Goal: Task Accomplishment & Management: Use online tool/utility

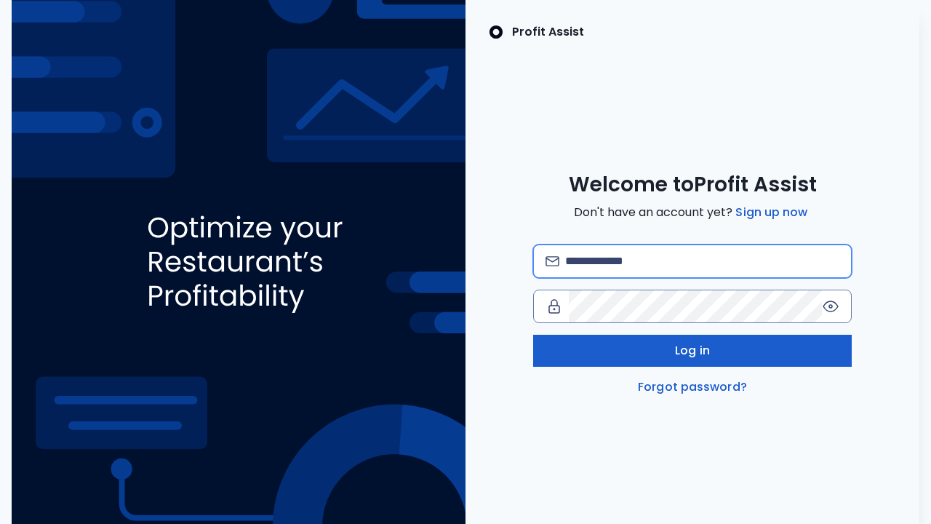
type input "**********"
click at [719, 346] on button "Log in" at bounding box center [692, 350] width 318 height 32
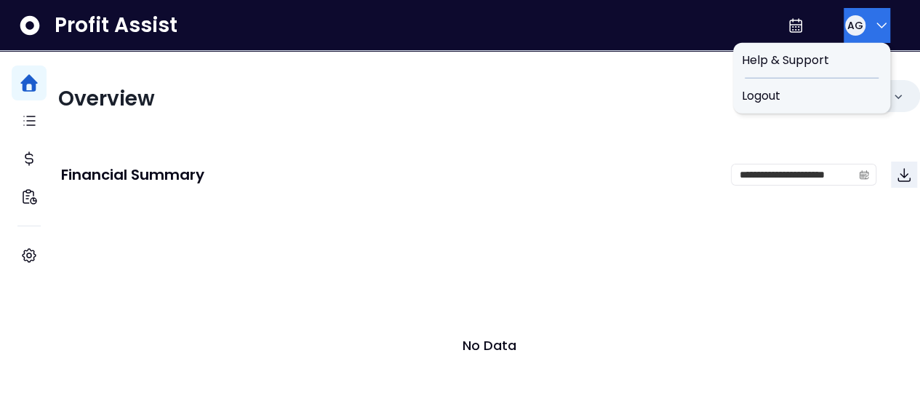
click at [883, 21] on icon "button" at bounding box center [881, 25] width 17 height 17
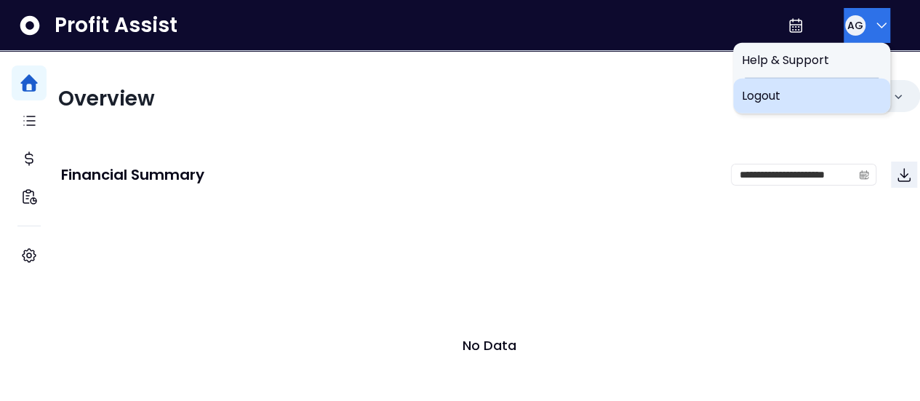
click at [790, 108] on div "Logout" at bounding box center [811, 96] width 157 height 35
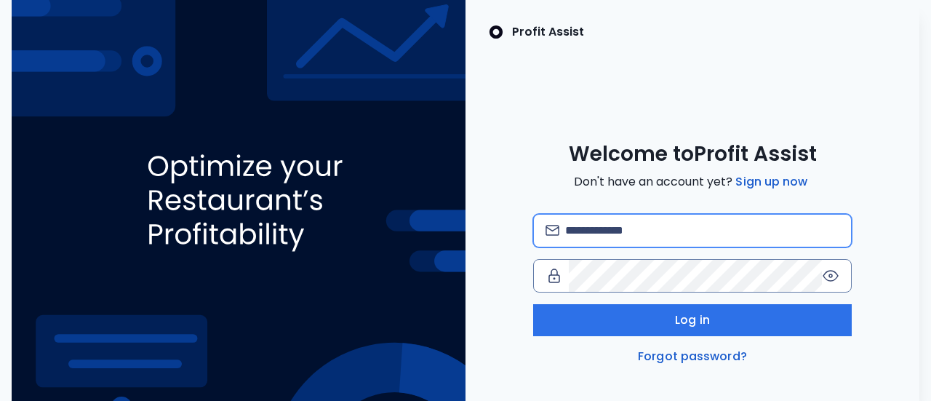
type input "**********"
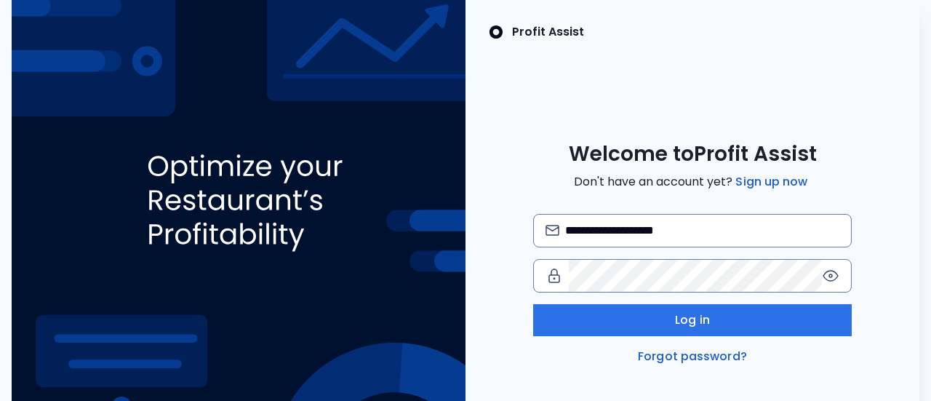
click at [657, 297] on div "**********" at bounding box center [692, 289] width 318 height 151
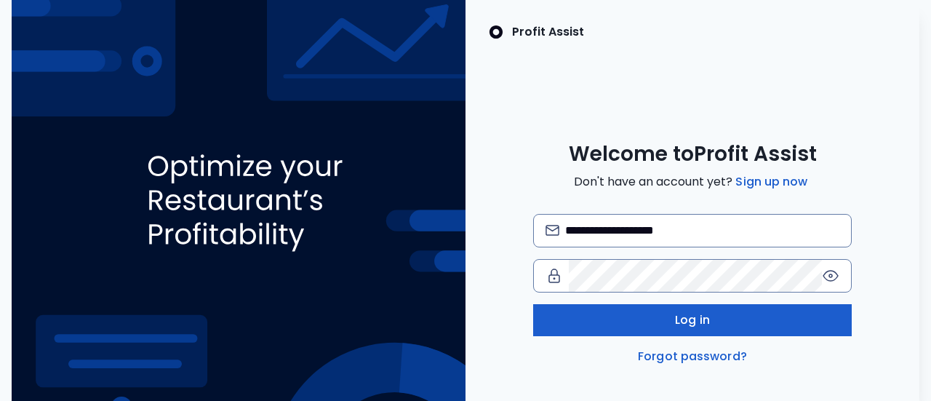
click at [653, 313] on button "Log in" at bounding box center [692, 320] width 318 height 32
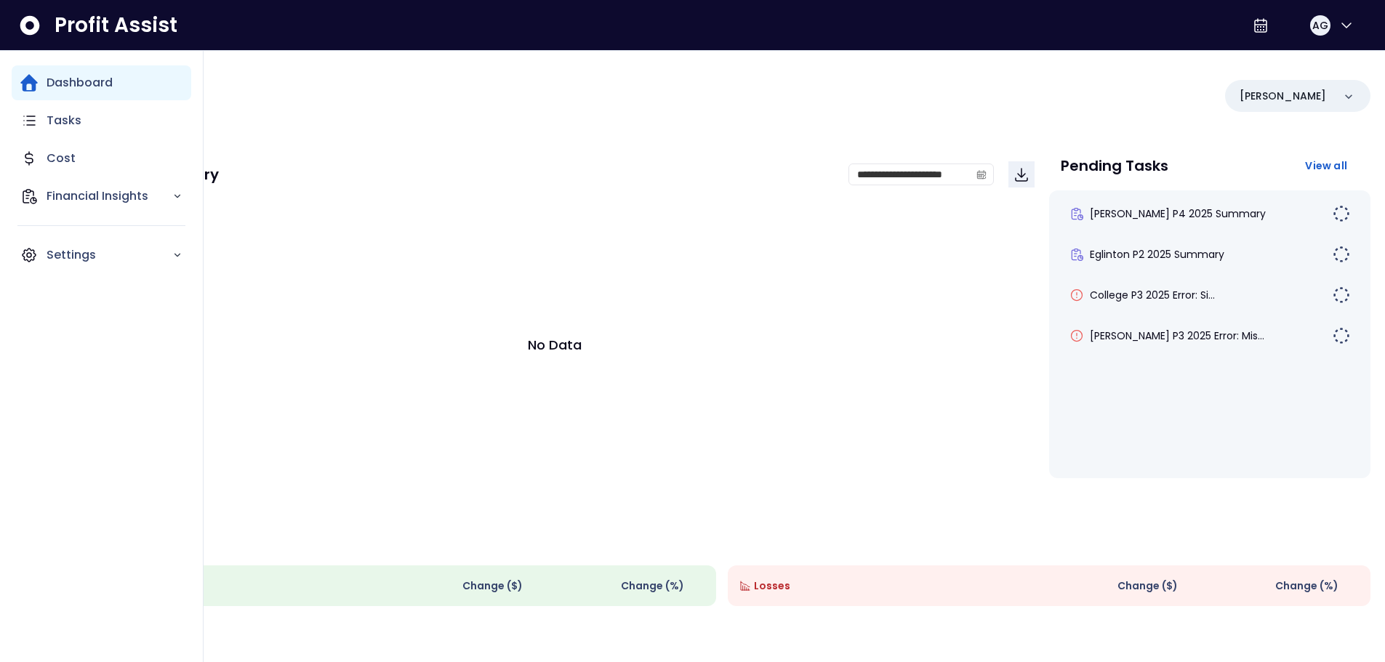
click at [129, 89] on div "Dashboard" at bounding box center [102, 82] width 180 height 35
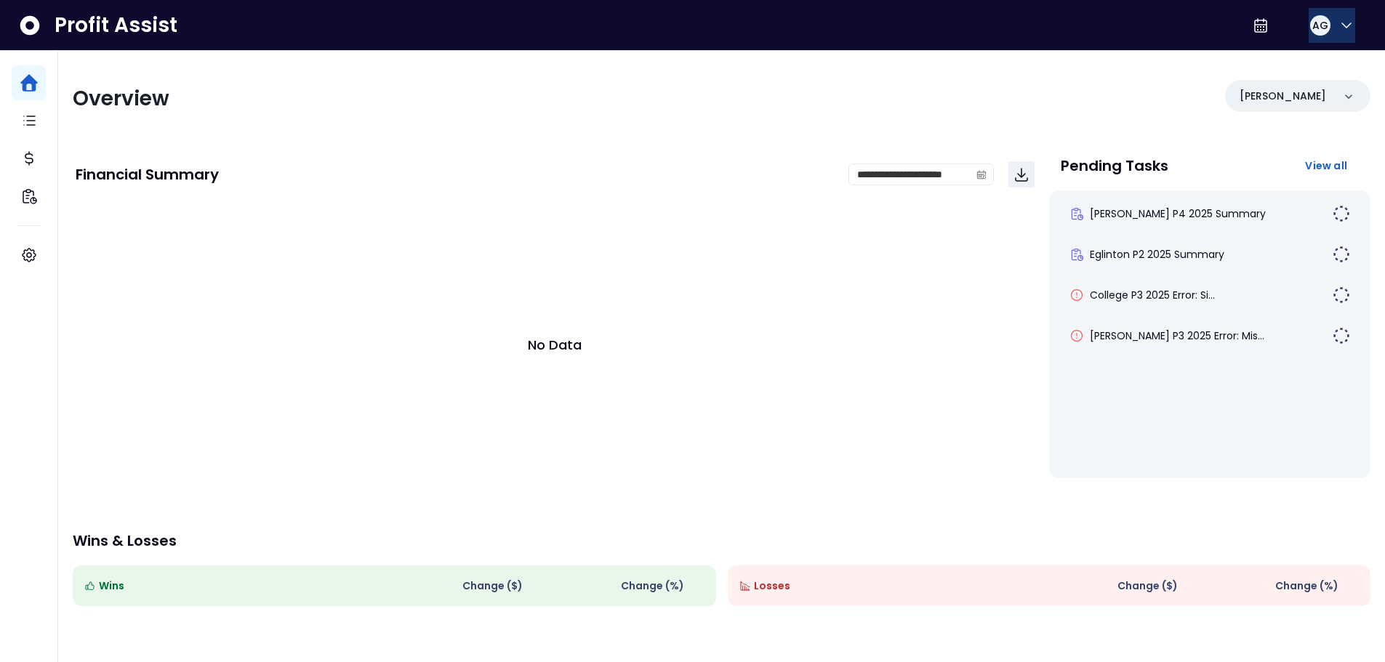
click at [930, 28] on div "AG" at bounding box center [1320, 25] width 20 height 20
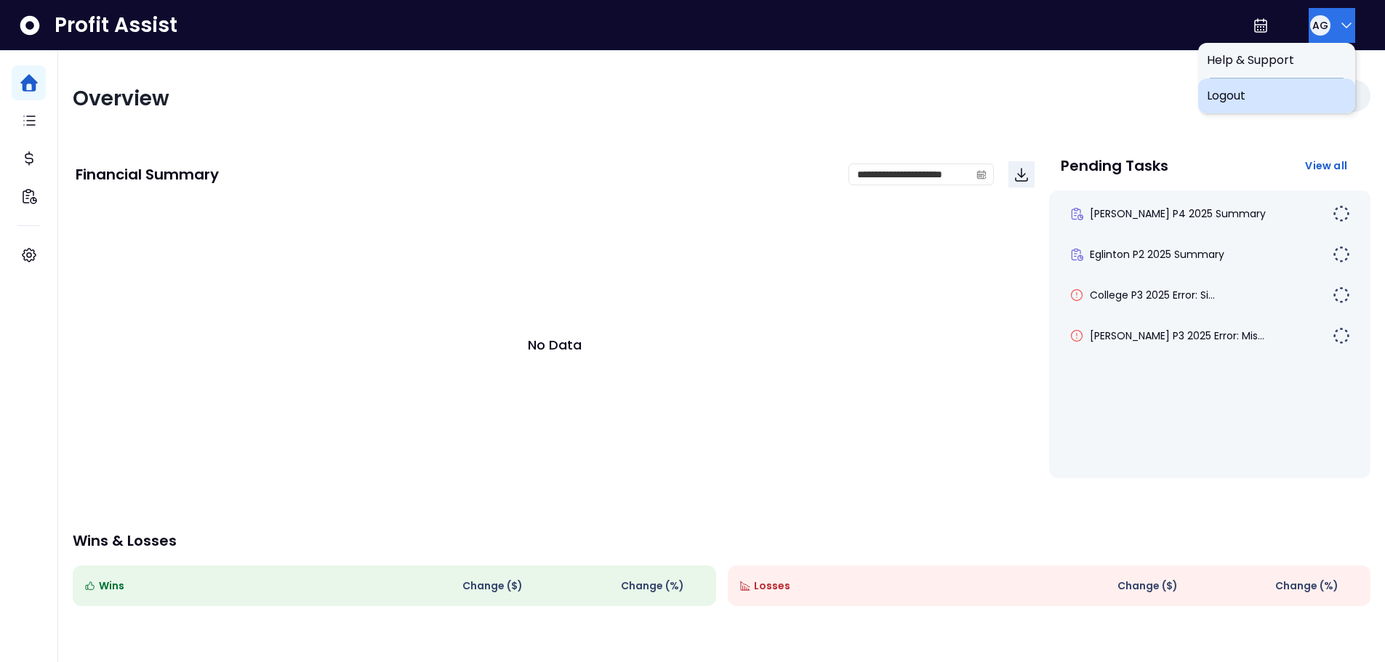
click at [930, 97] on span "Logout" at bounding box center [1277, 95] width 140 height 17
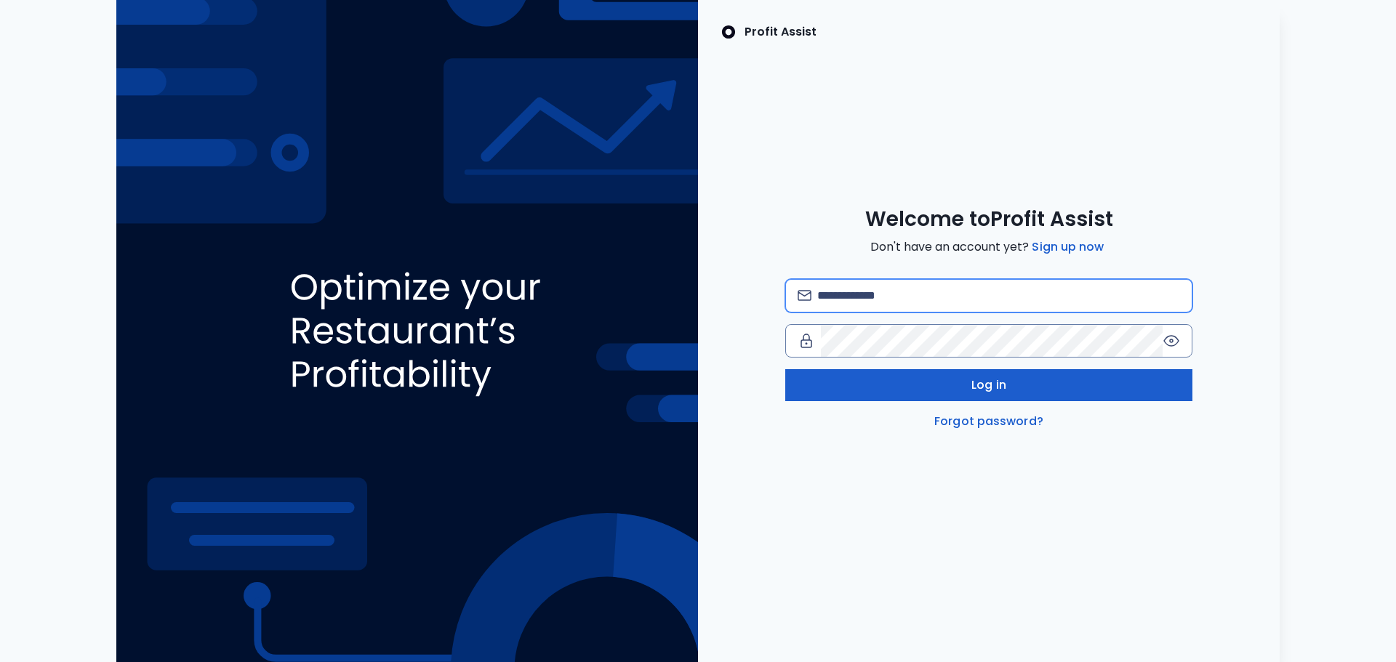
type input "**********"
click at [986, 390] on span "Log in" at bounding box center [988, 385] width 35 height 17
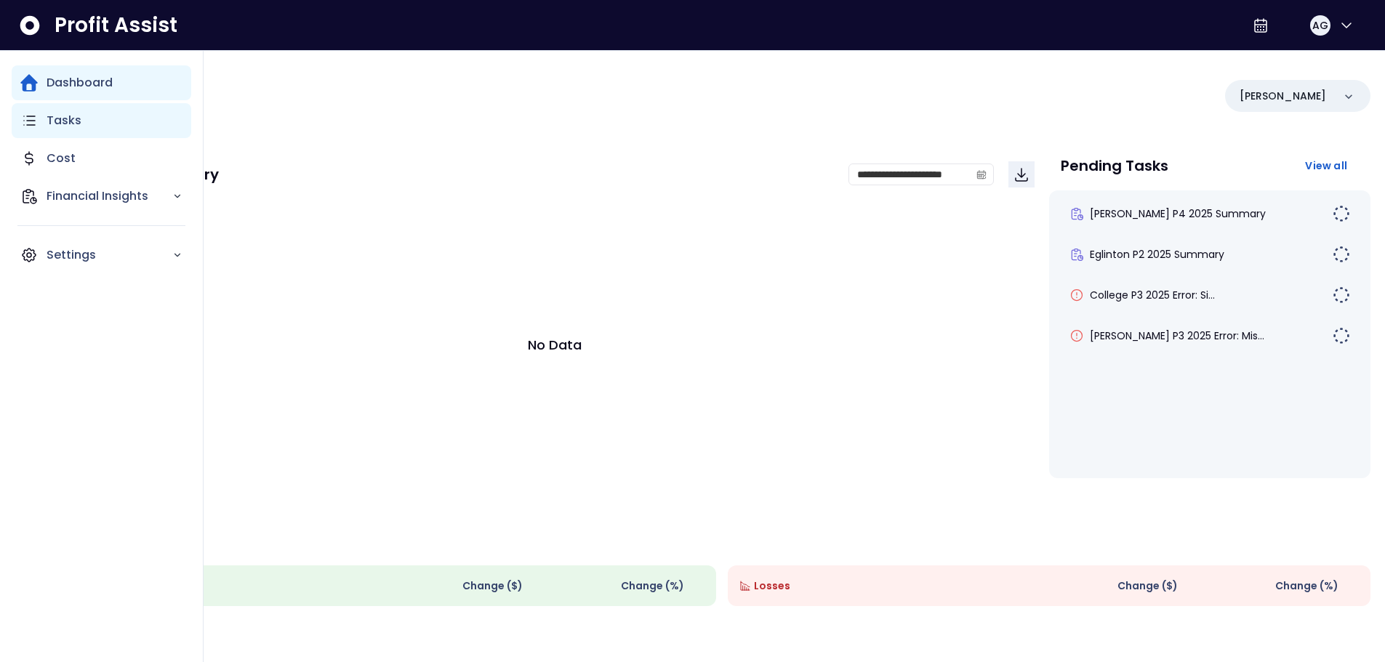
click at [52, 116] on p "Tasks" at bounding box center [64, 120] width 35 height 17
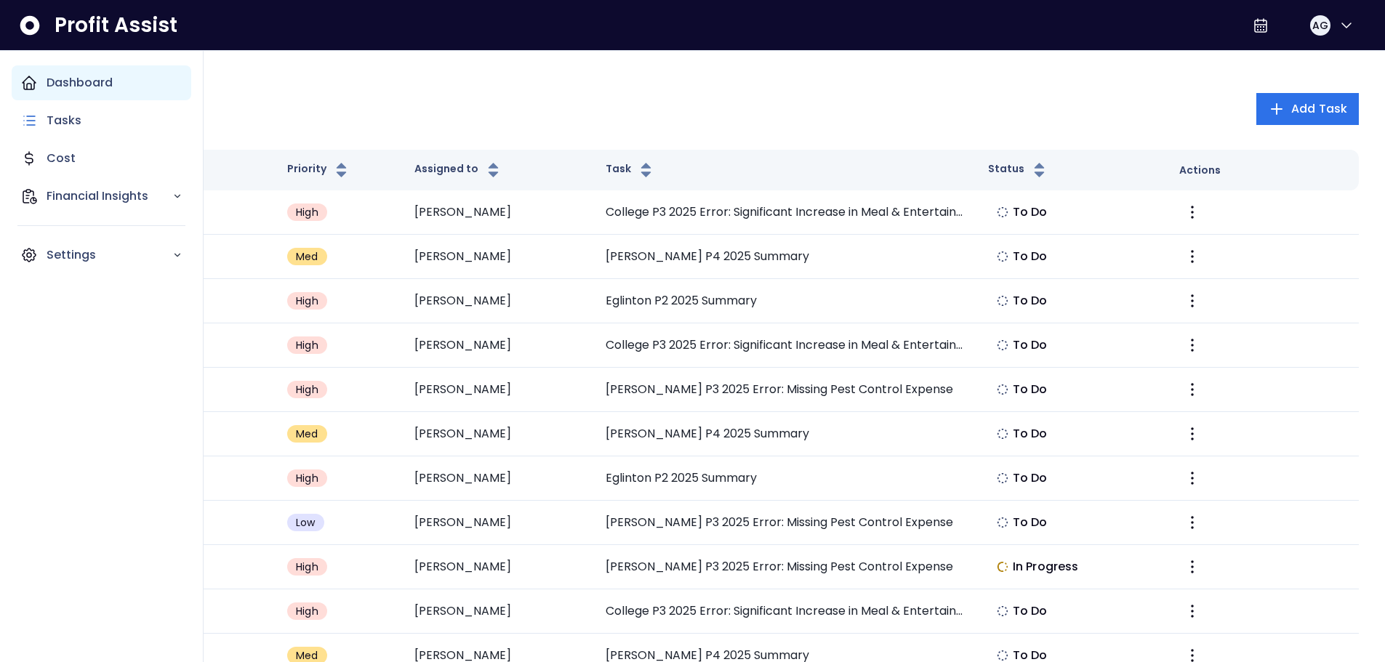
click at [33, 79] on icon "Main navigation" at bounding box center [28, 82] width 17 height 17
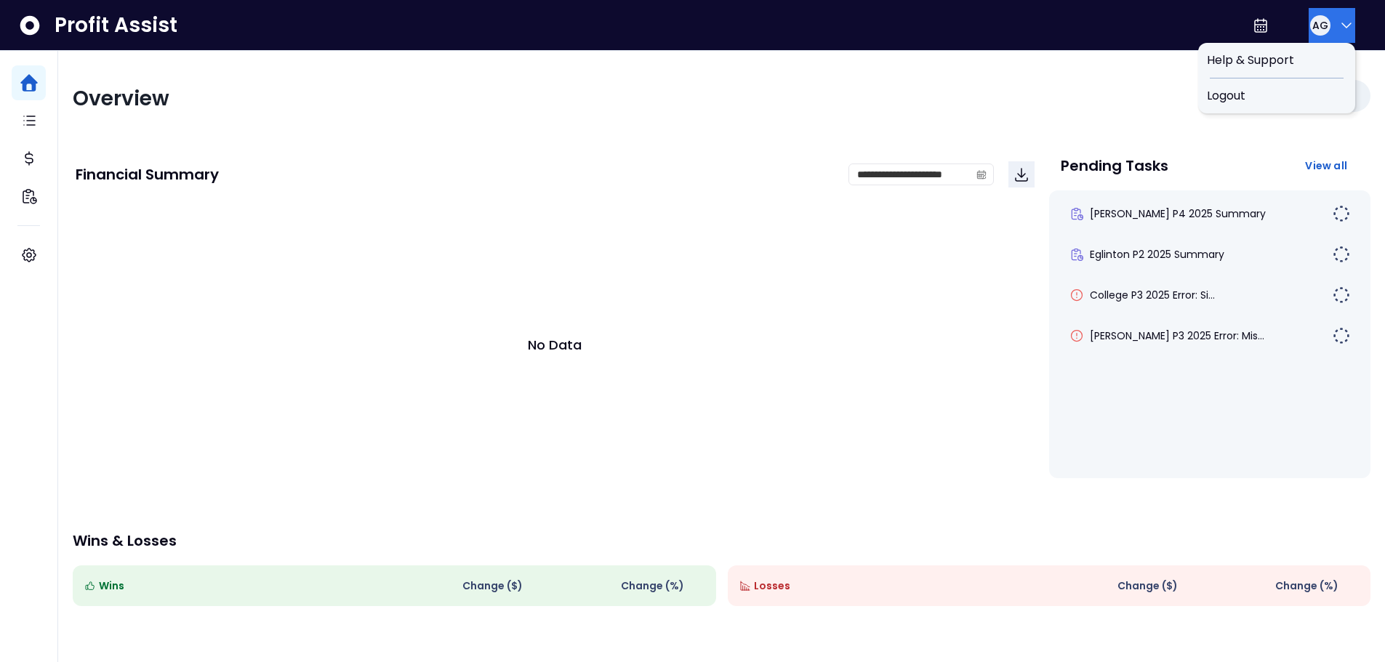
click at [1338, 28] on icon "button" at bounding box center [1346, 25] width 17 height 17
click at [1264, 90] on span "Logout" at bounding box center [1277, 95] width 140 height 17
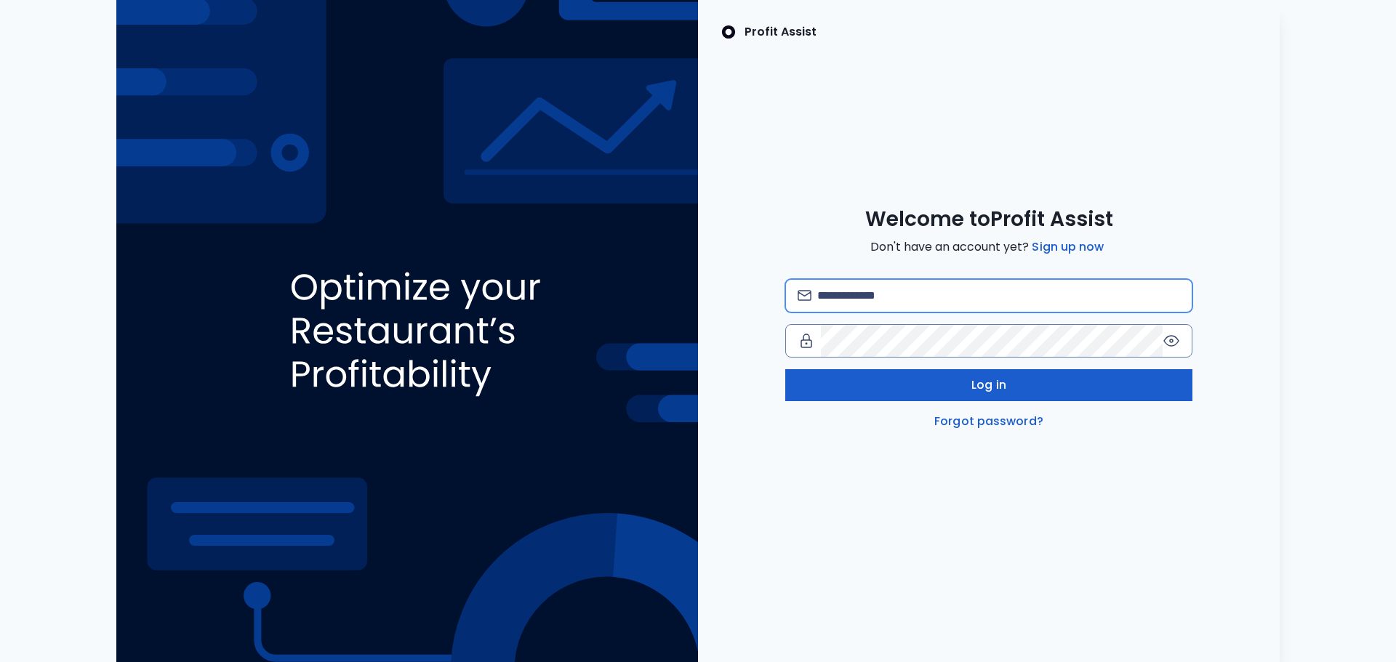
type input "**********"
click at [998, 382] on span "Log in" at bounding box center [988, 385] width 35 height 17
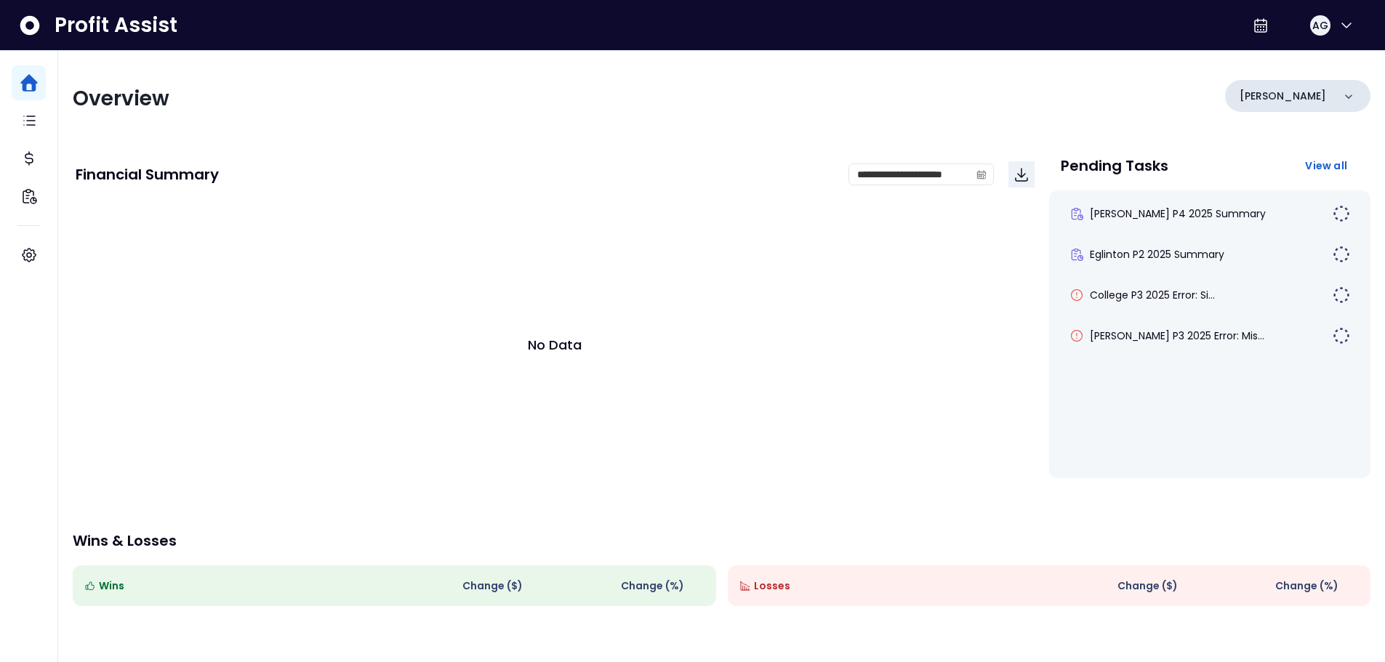
click at [1262, 92] on p "[PERSON_NAME]" at bounding box center [1283, 96] width 87 height 15
click at [1292, 71] on div "**********" at bounding box center [721, 420] width 1327 height 739
click at [1290, 94] on div "[PERSON_NAME]" at bounding box center [1297, 96] width 145 height 32
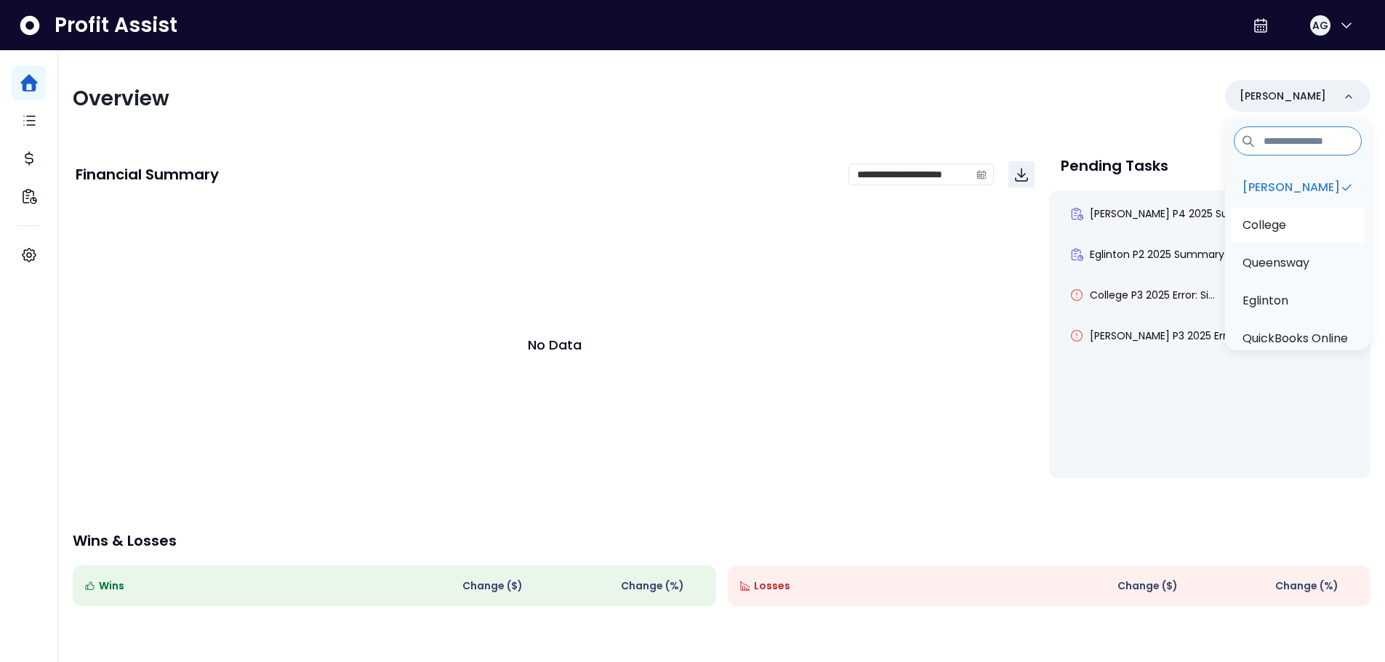
click at [1273, 219] on p "College" at bounding box center [1265, 225] width 44 height 17
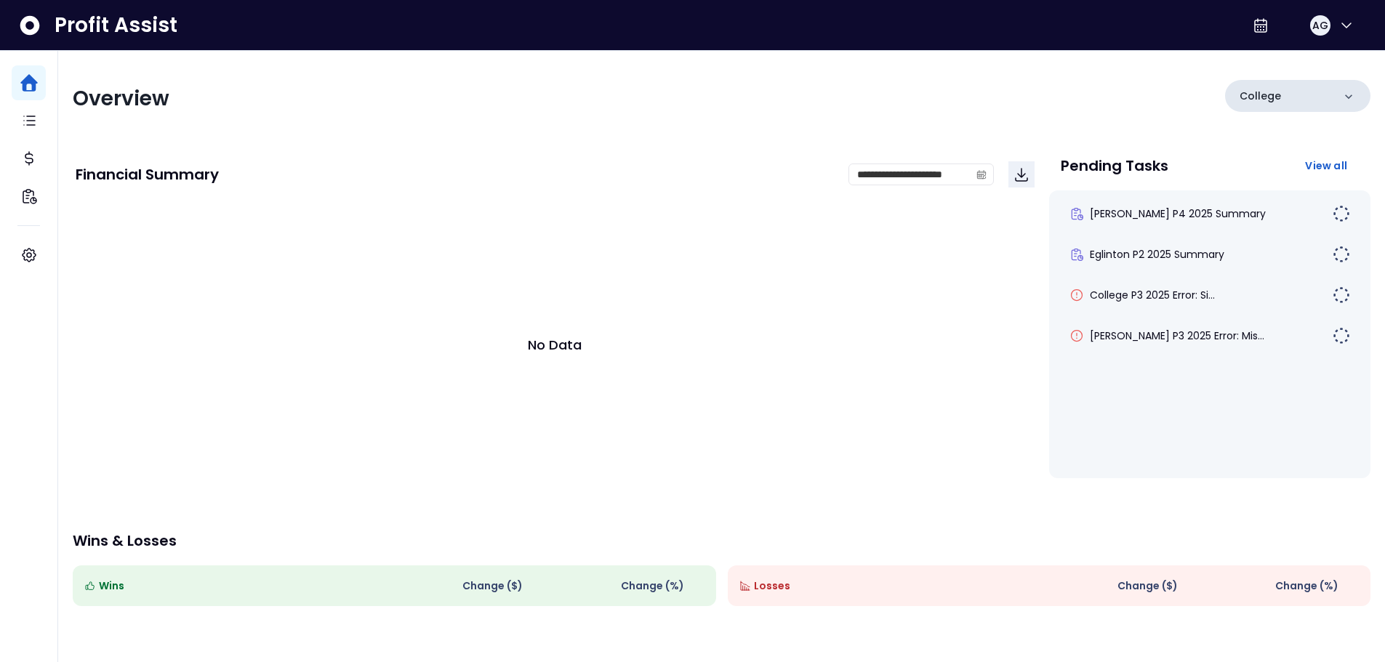
click at [1278, 97] on p "College" at bounding box center [1260, 96] width 41 height 15
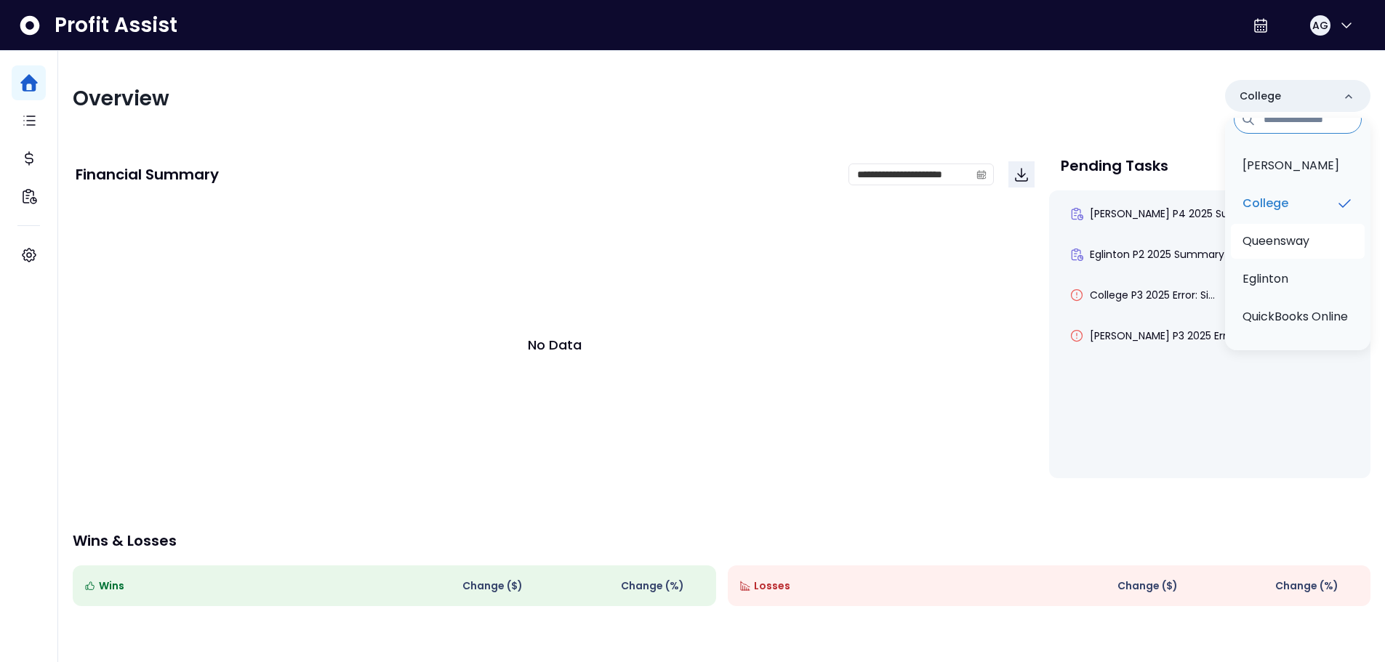
scroll to position [39, 0]
click at [1283, 308] on p "QuickBooks Online" at bounding box center [1295, 316] width 105 height 17
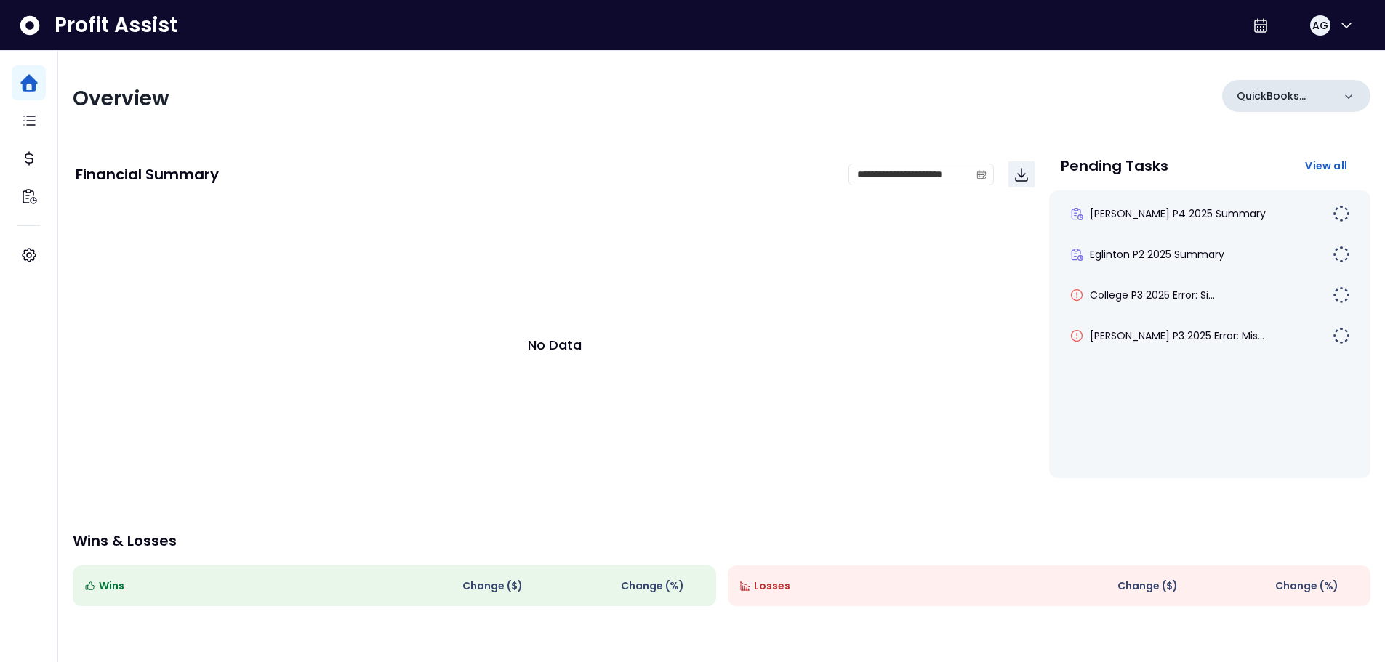
click at [1291, 97] on p "QuickBooks Online" at bounding box center [1285, 96] width 96 height 15
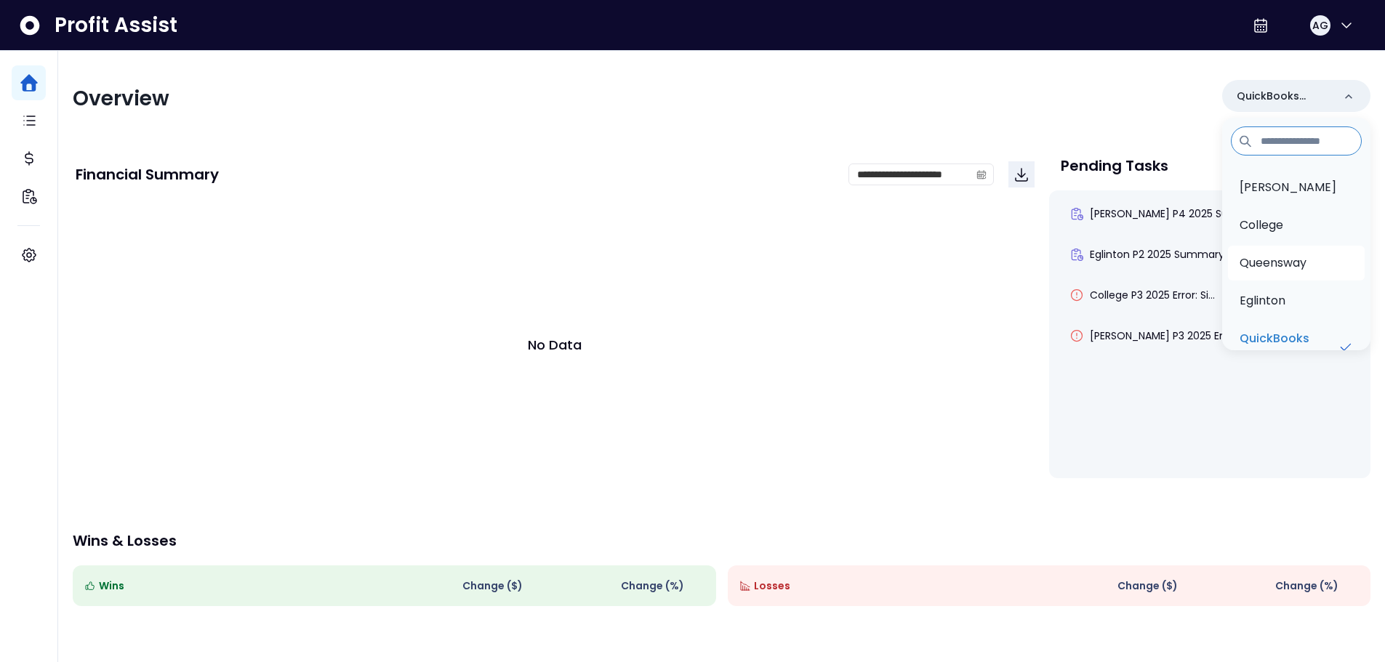
click at [1287, 279] on li "Queensway" at bounding box center [1296, 263] width 137 height 35
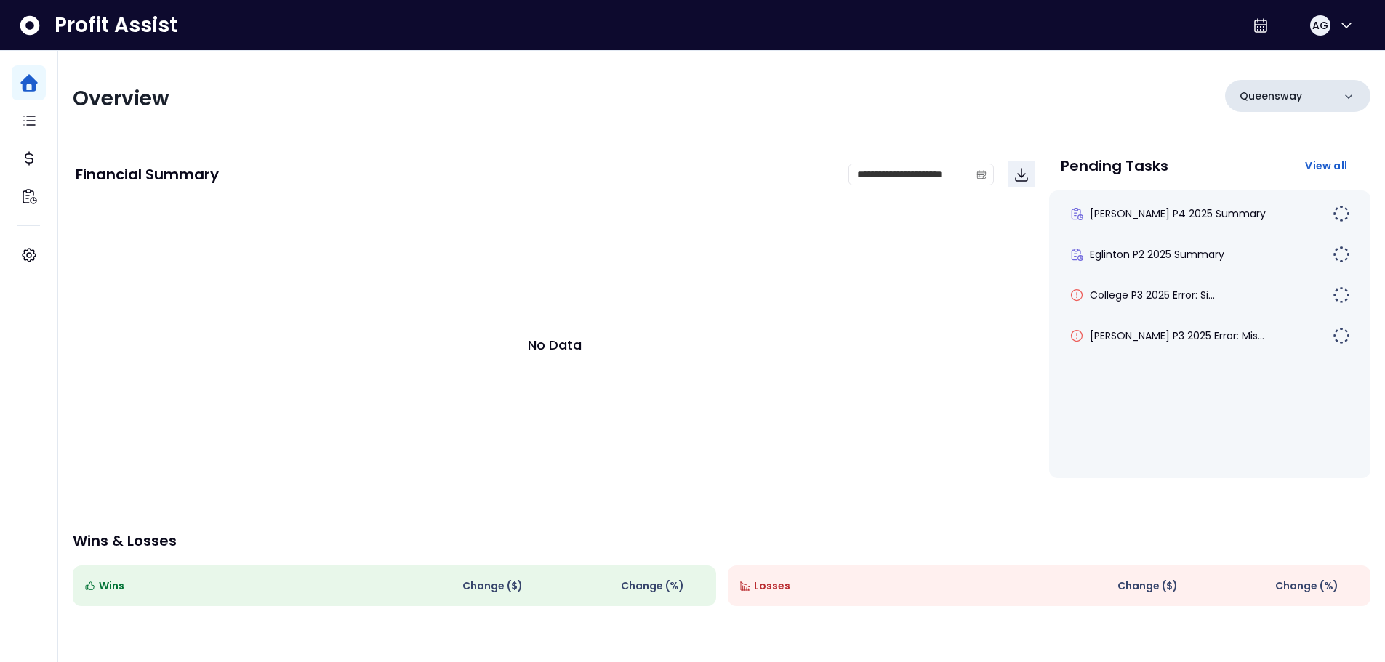
click at [1272, 92] on p "Queensway" at bounding box center [1271, 96] width 63 height 15
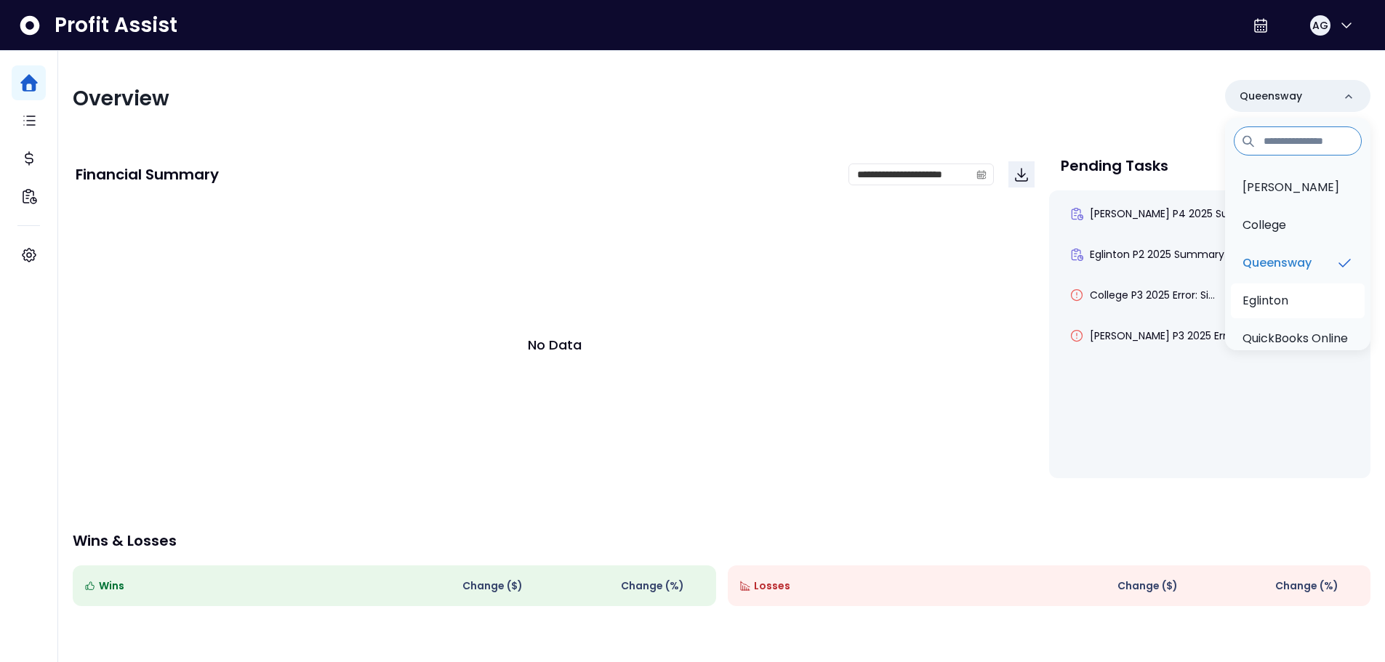
click at [1291, 294] on li "Eglinton" at bounding box center [1298, 301] width 134 height 35
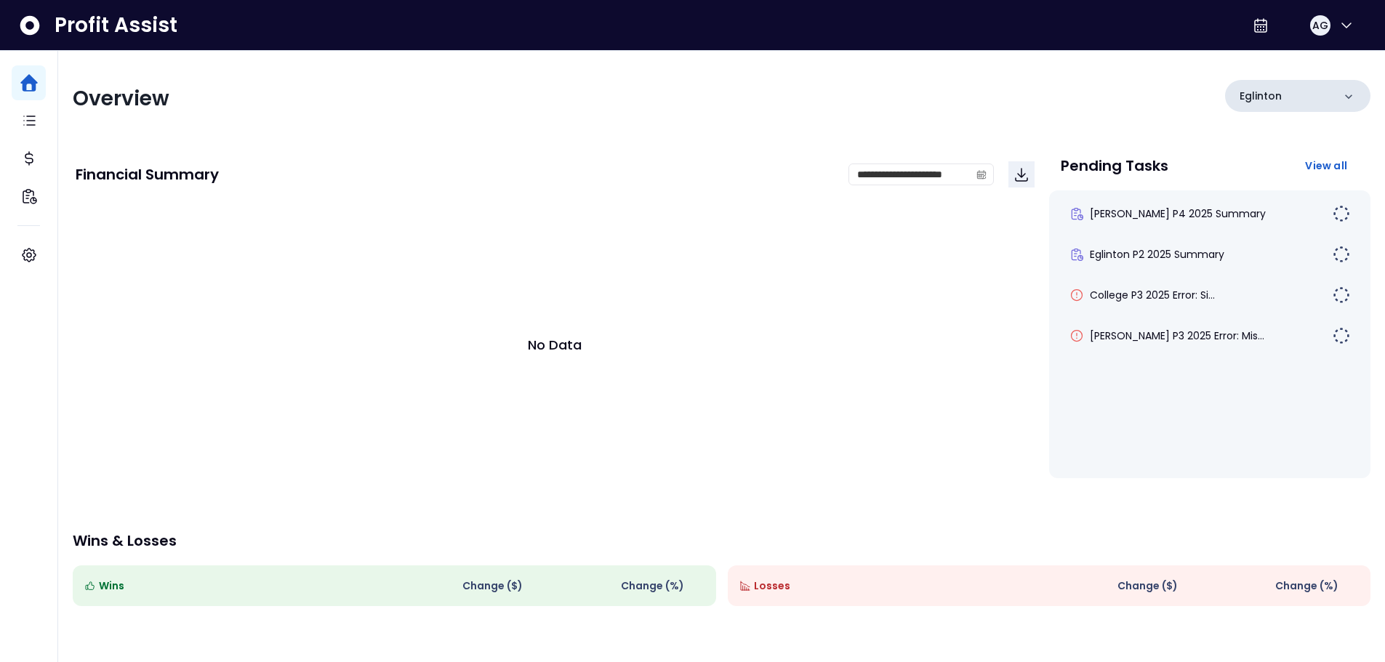
click at [1288, 94] on div "Eglinton" at bounding box center [1297, 96] width 145 height 32
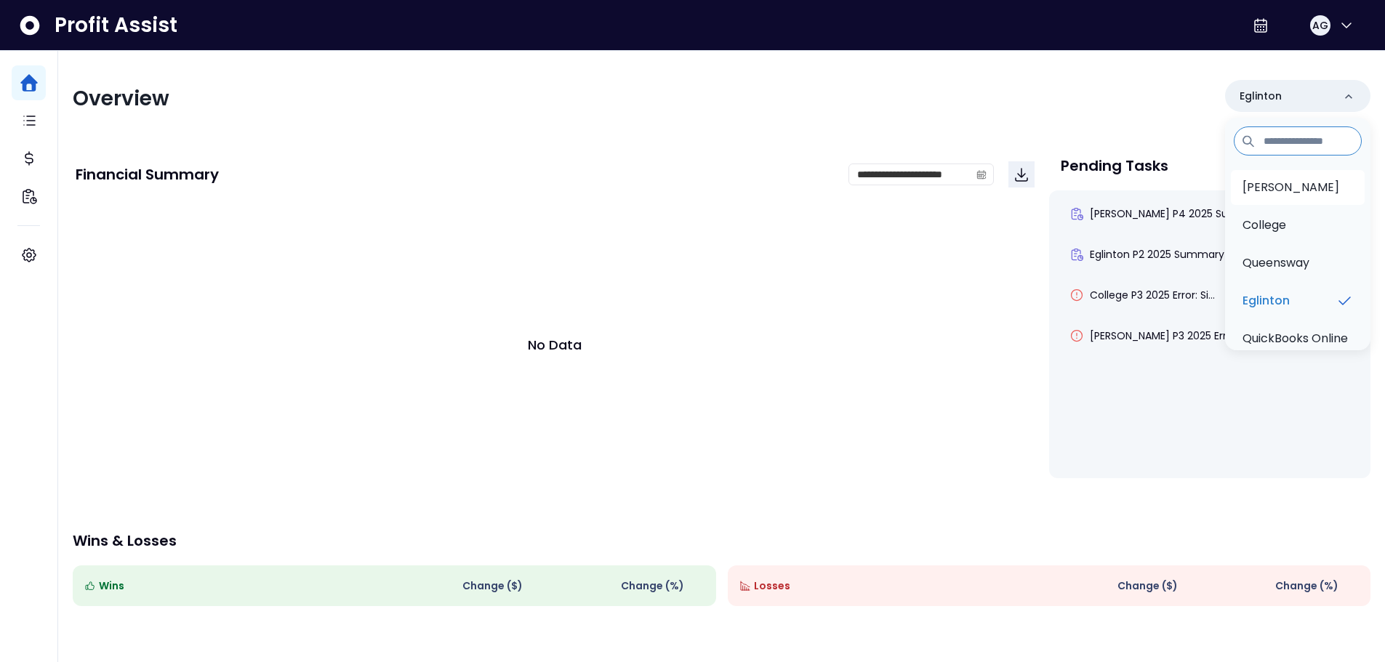
click at [1294, 179] on li "[PERSON_NAME]" at bounding box center [1298, 187] width 134 height 35
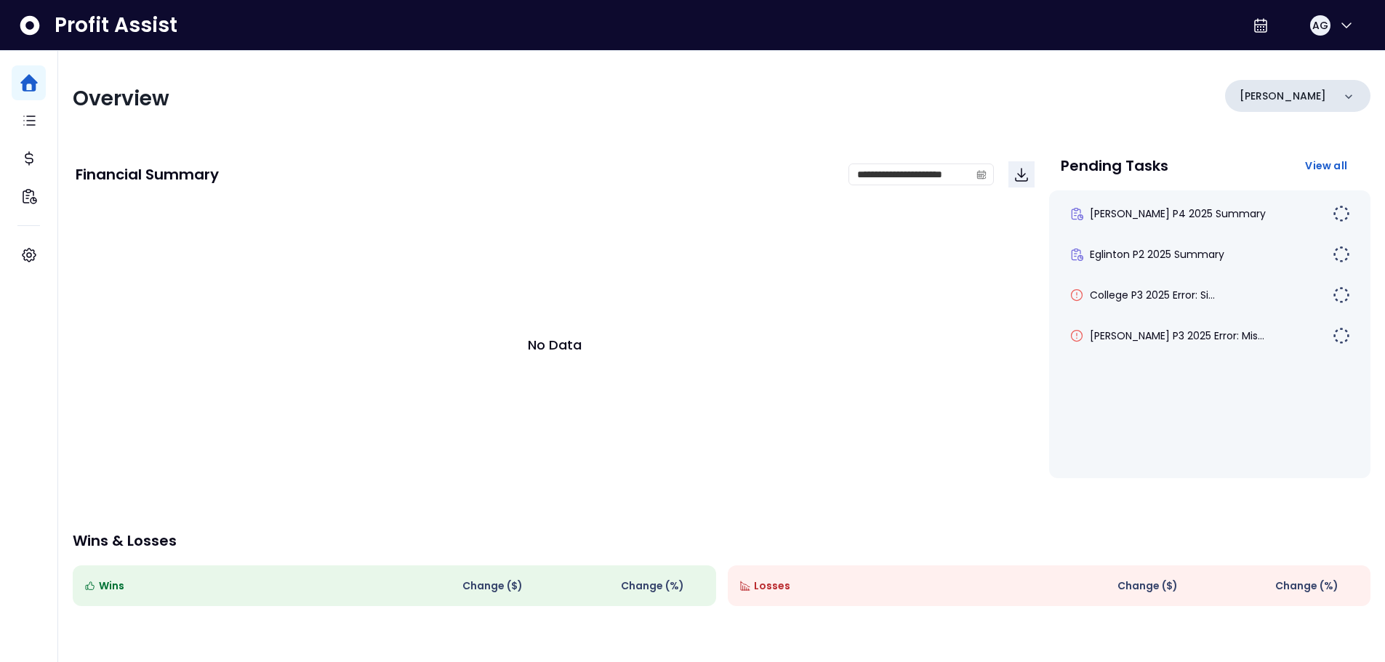
click at [1292, 99] on div "[PERSON_NAME]" at bounding box center [1297, 96] width 145 height 32
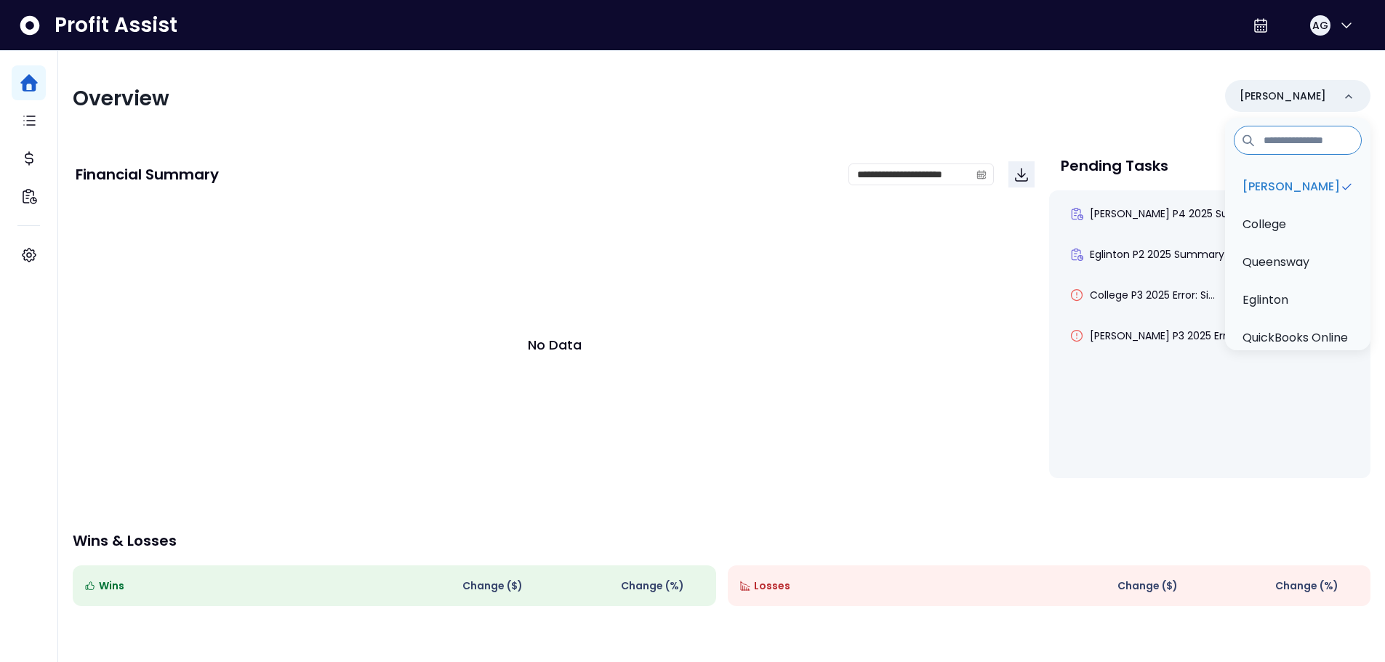
scroll to position [0, 0]
click at [981, 84] on div "Overview Danforth Danforth College Queensway Eglinton QuickBooks Online" at bounding box center [722, 99] width 1298 height 38
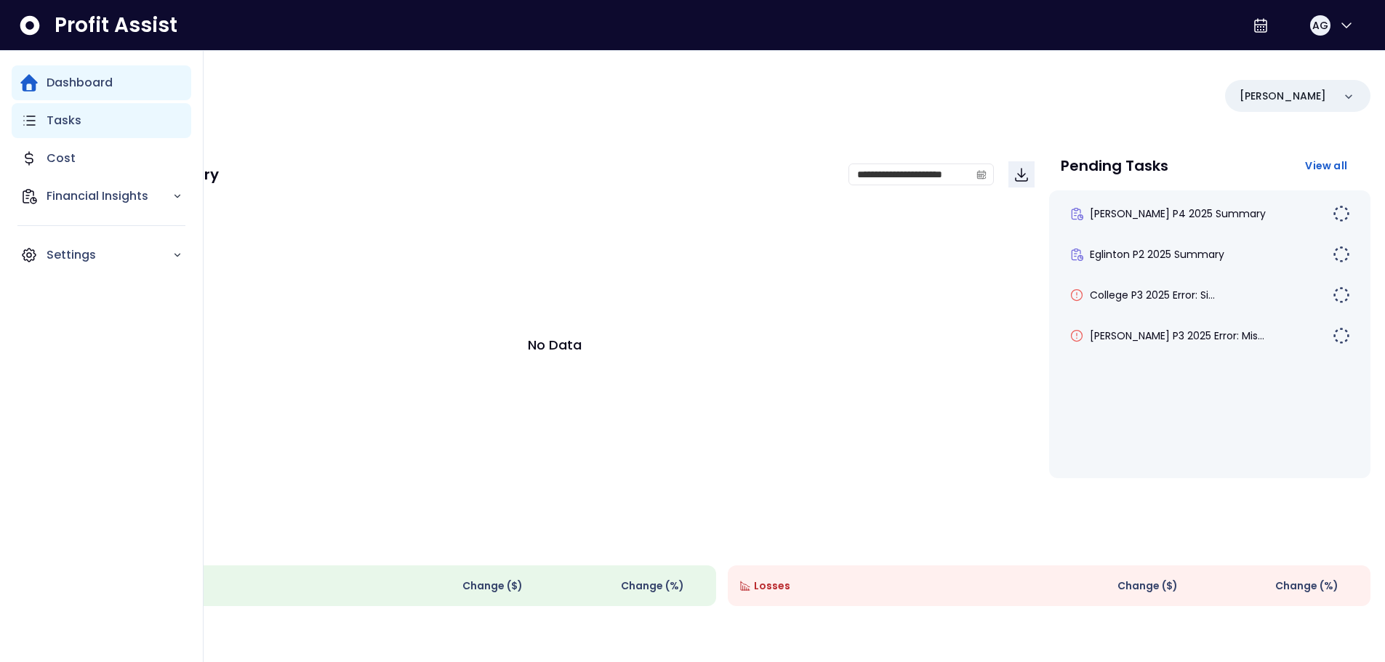
click at [80, 114] on div "Tasks" at bounding box center [102, 120] width 180 height 35
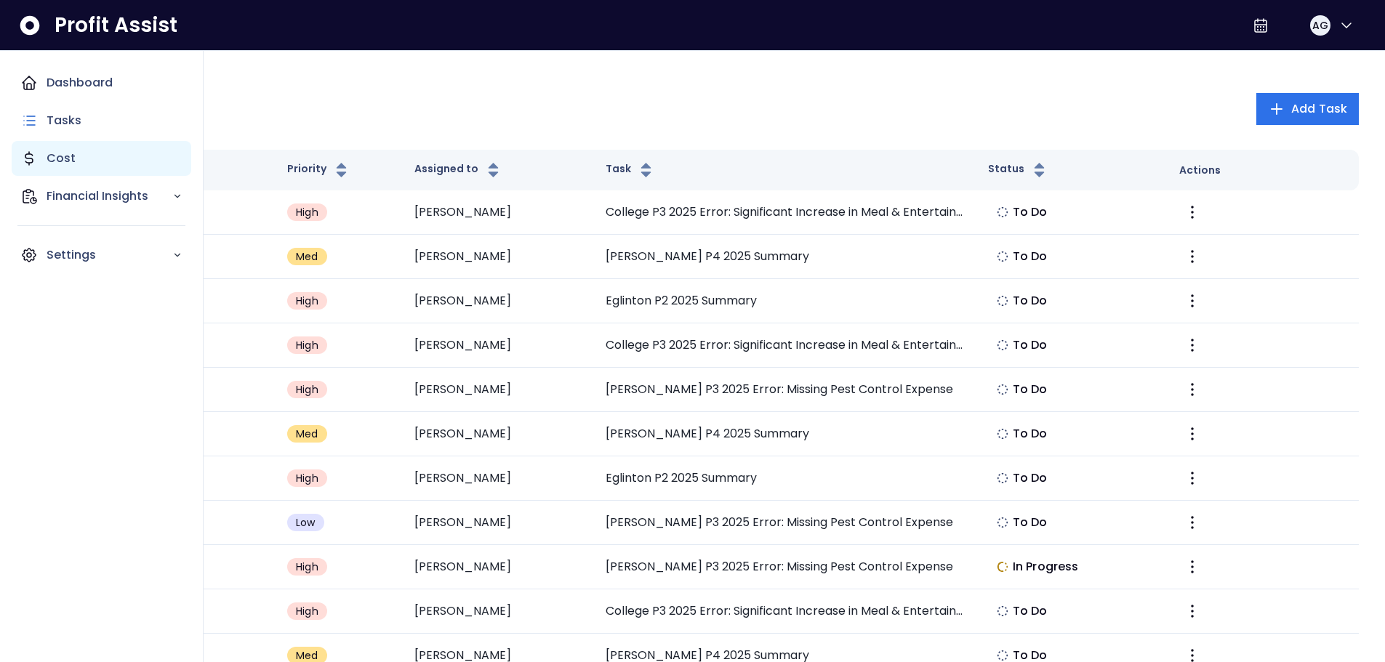
click at [90, 169] on div "Cost" at bounding box center [102, 158] width 180 height 35
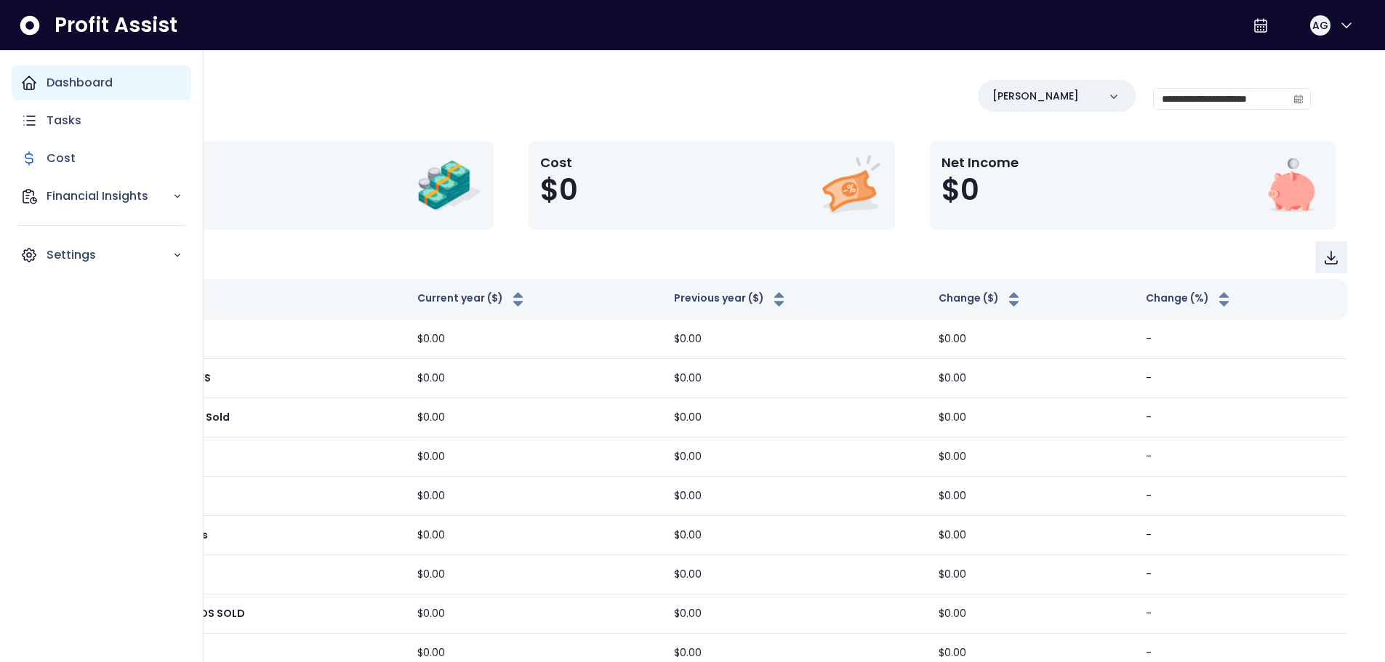
click at [90, 78] on p "Dashboard" at bounding box center [80, 82] width 66 height 17
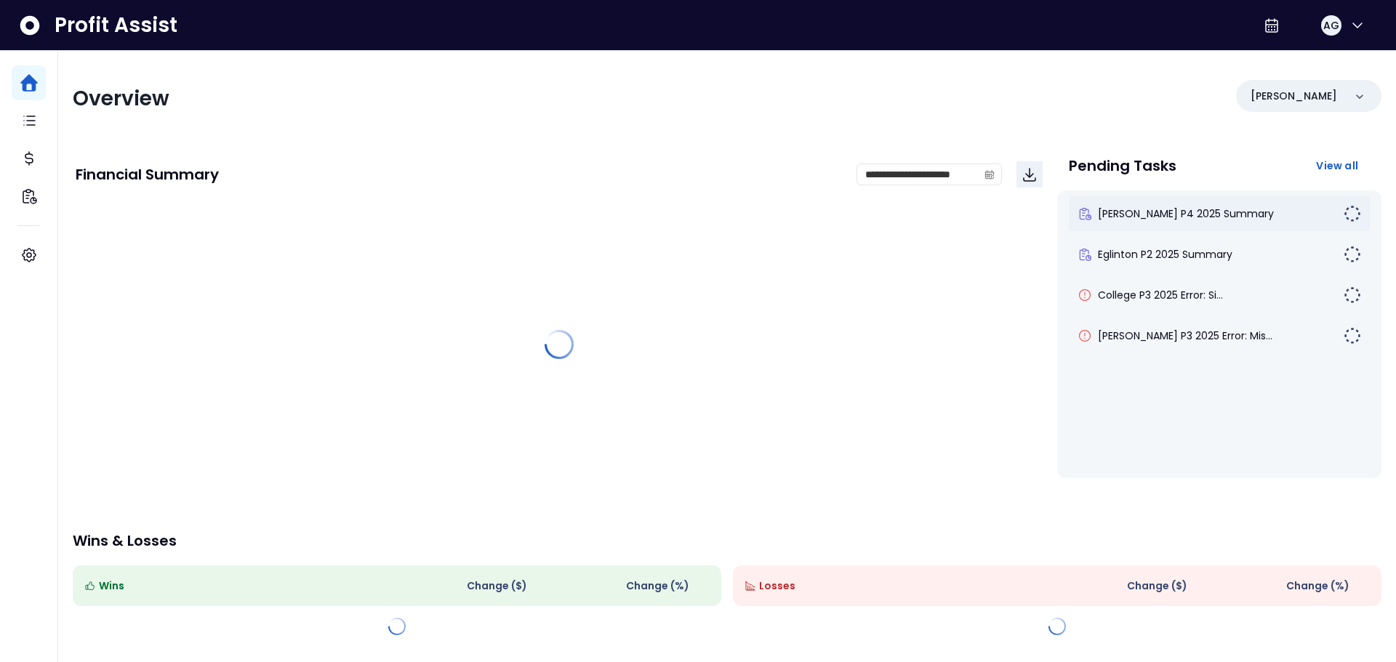
click at [1199, 225] on div "[PERSON_NAME] P4 2025 Summary" at bounding box center [1219, 213] width 301 height 35
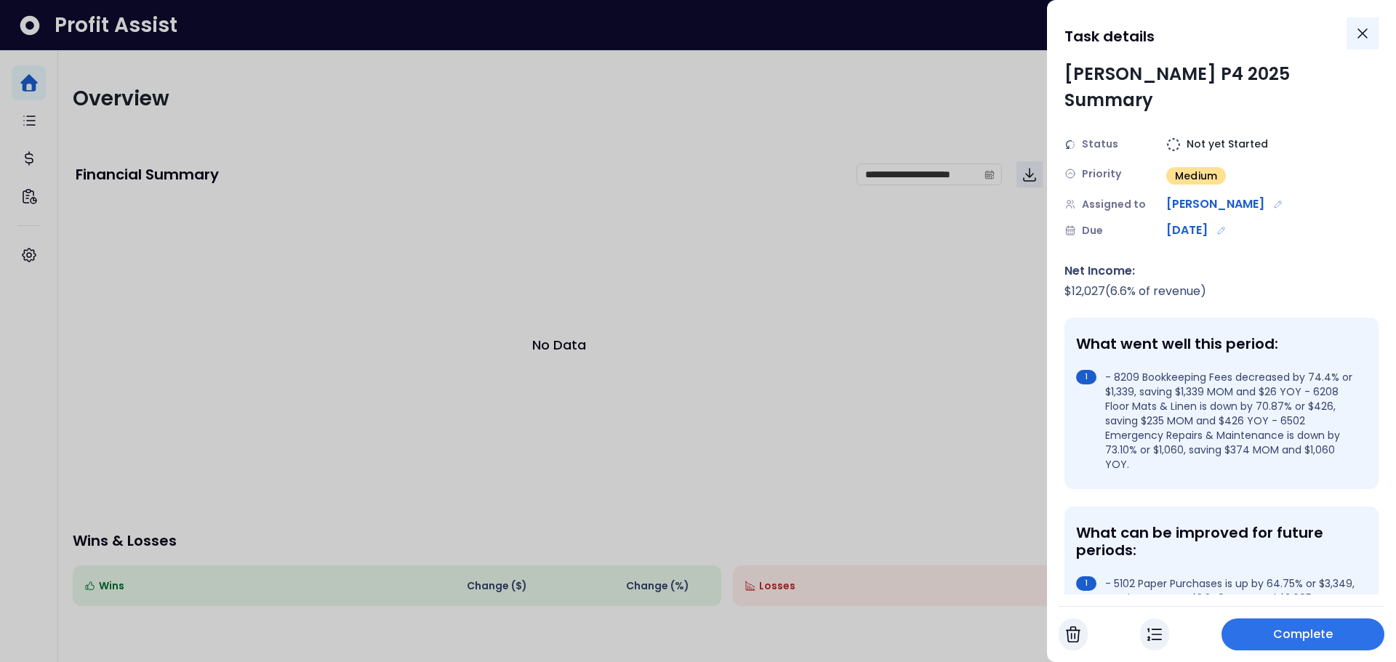
click at [1361, 34] on icon "Close" at bounding box center [1362, 33] width 9 height 9
